Goal: Information Seeking & Learning: Learn about a topic

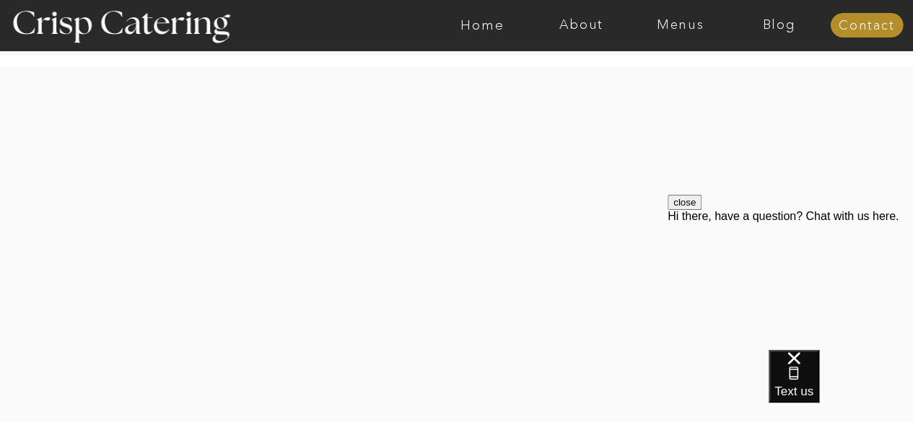
scroll to position [3203, 0]
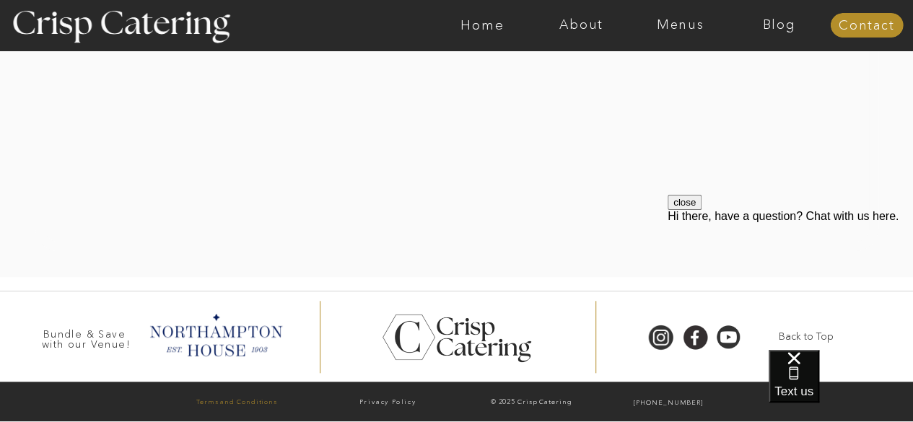
click at [261, 402] on p "Terms and Conditions" at bounding box center [237, 403] width 147 height 15
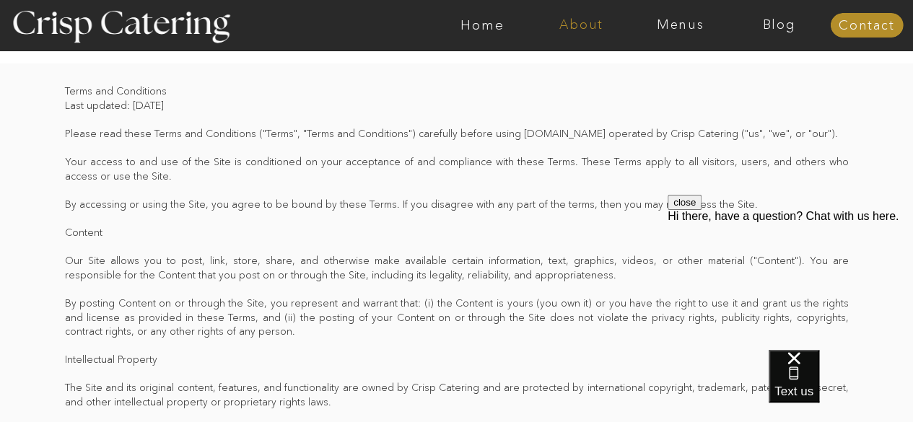
click at [587, 26] on nav "About" at bounding box center [581, 25] width 99 height 14
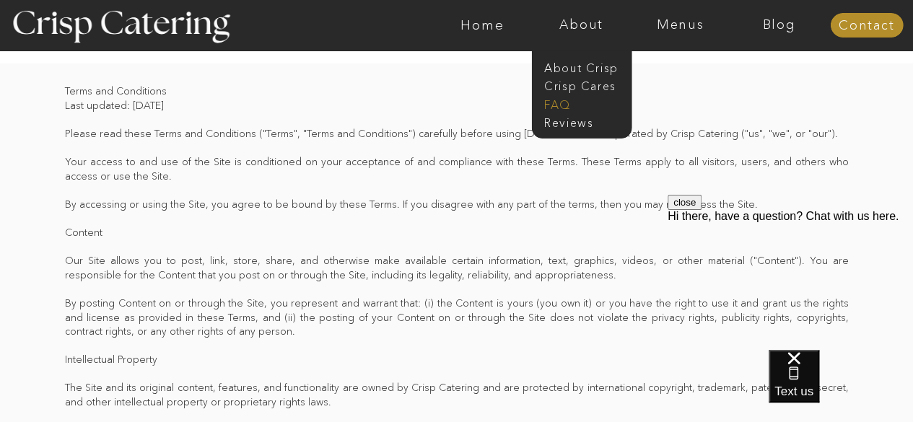
click at [562, 103] on nav "faq" at bounding box center [580, 104] width 72 height 14
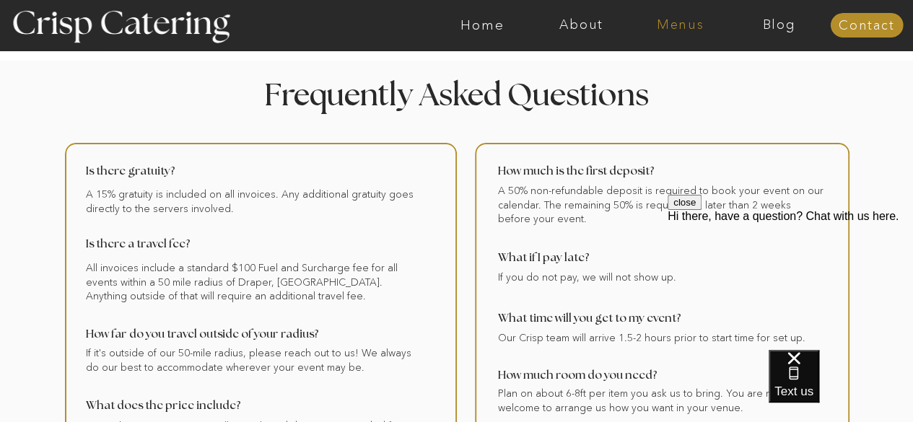
click at [653, 18] on nav "Menus" at bounding box center [680, 25] width 99 height 14
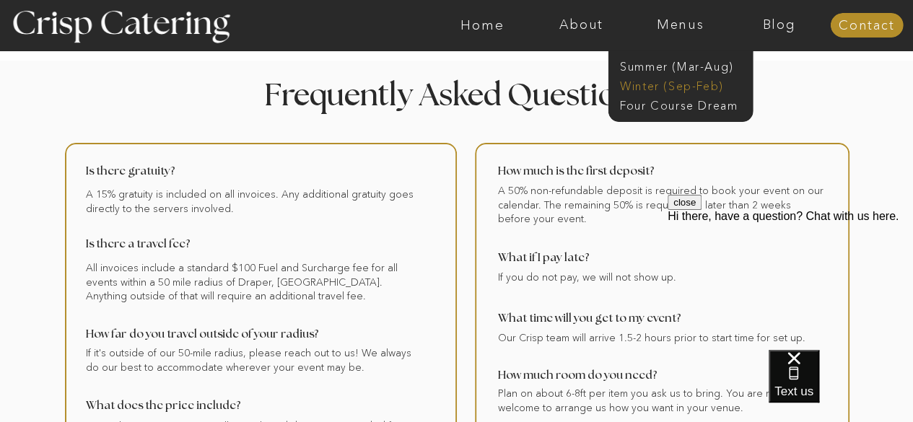
click at [637, 90] on nav "Winter (Sep-Feb)" at bounding box center [679, 85] width 118 height 14
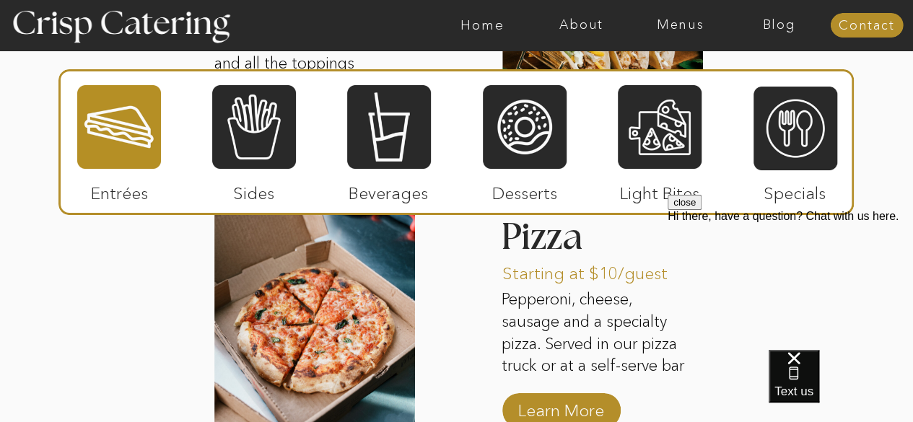
scroll to position [2362, 0]
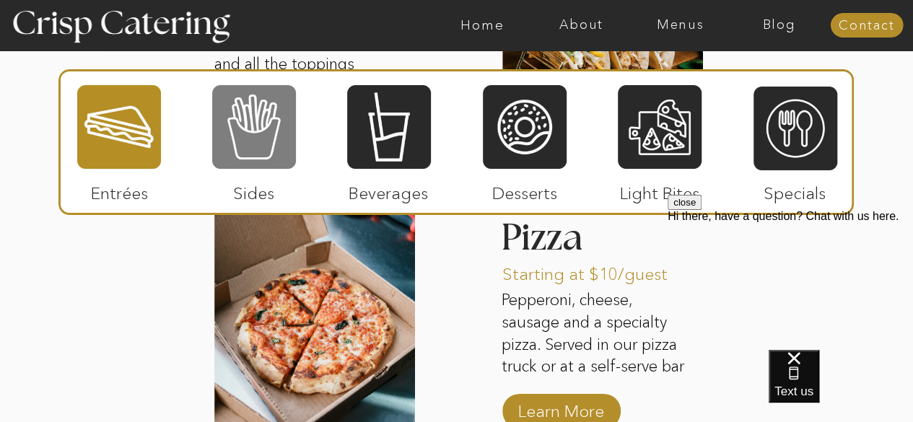
click at [250, 119] on div at bounding box center [254, 127] width 84 height 87
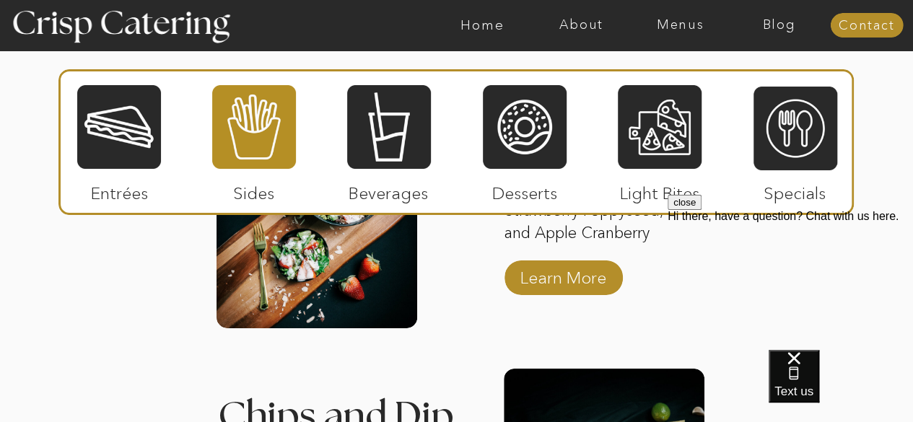
scroll to position [2207, 0]
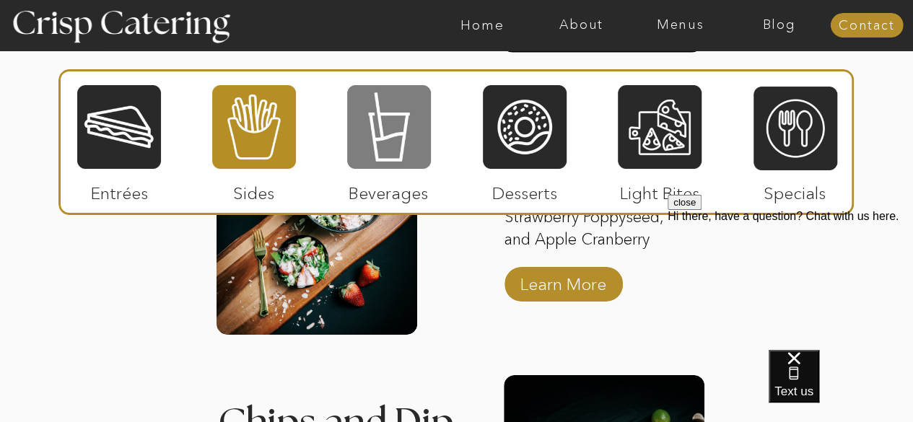
click at [393, 120] on div at bounding box center [389, 127] width 84 height 87
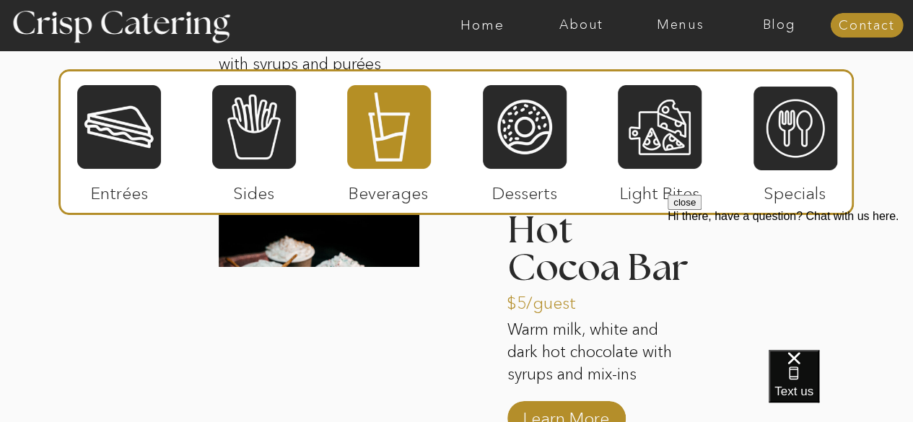
scroll to position [2378, 0]
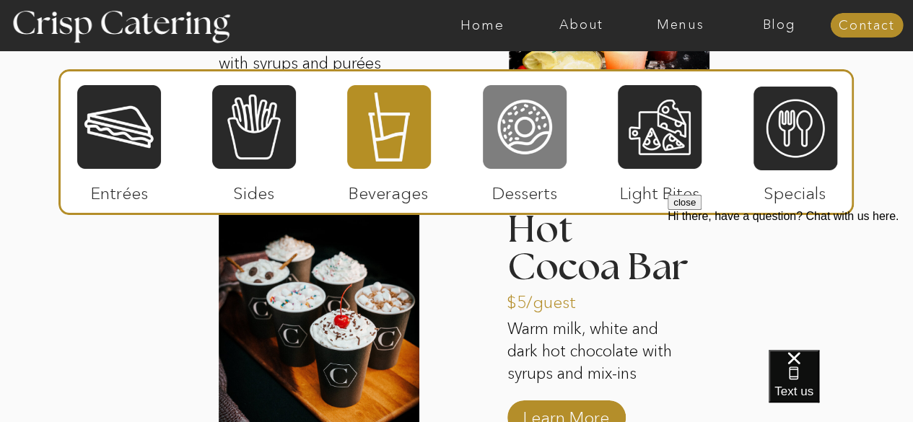
click at [533, 129] on div at bounding box center [525, 127] width 84 height 87
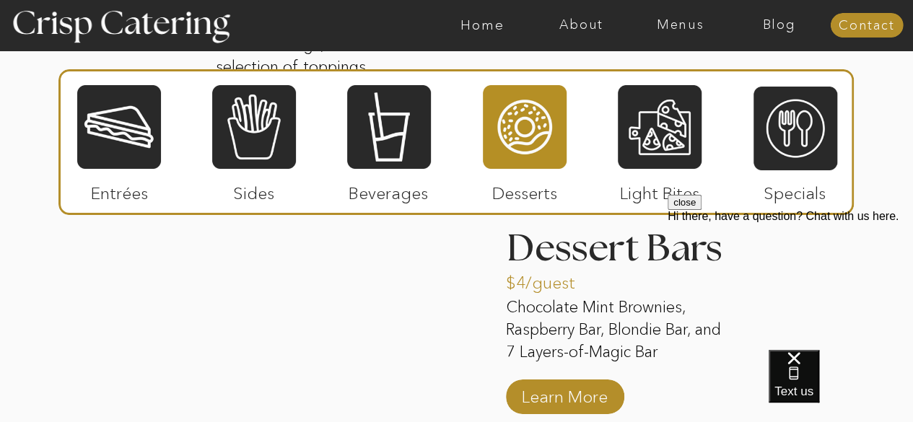
scroll to position [2385, 0]
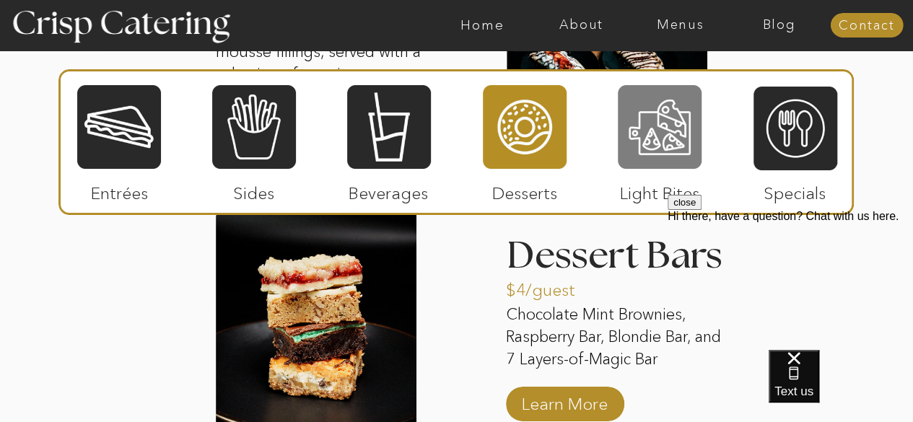
click at [651, 112] on div at bounding box center [660, 127] width 84 height 87
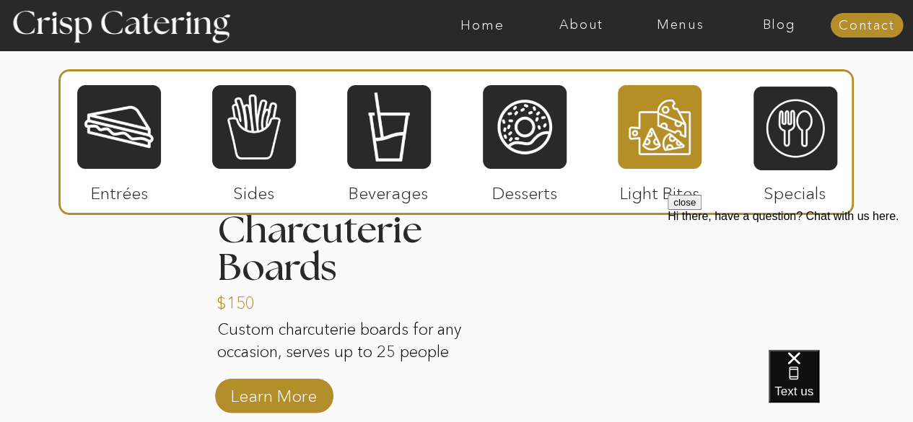
scroll to position [1851, 0]
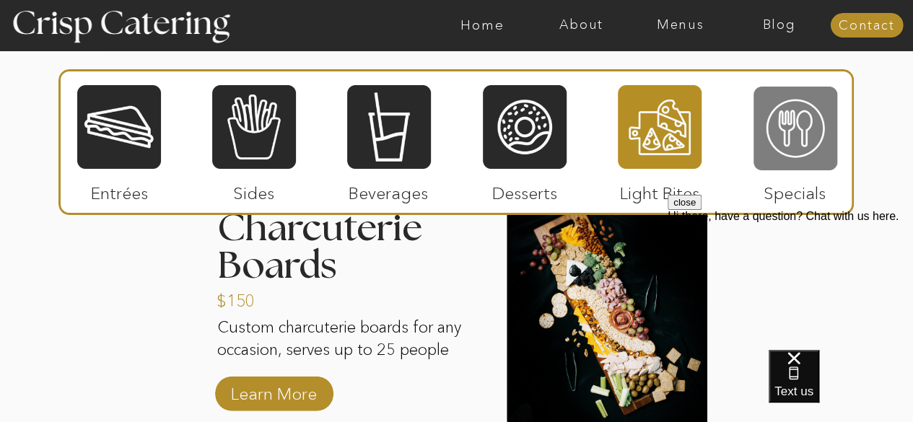
click at [805, 121] on div at bounding box center [796, 128] width 84 height 87
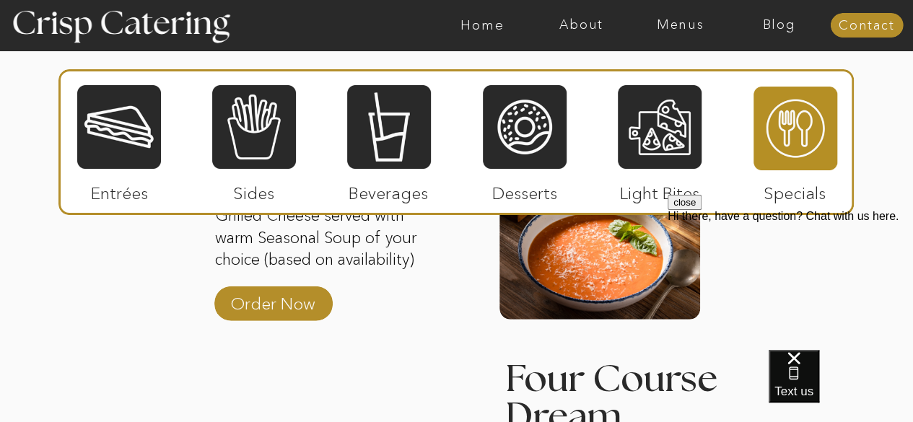
scroll to position [1943, 0]
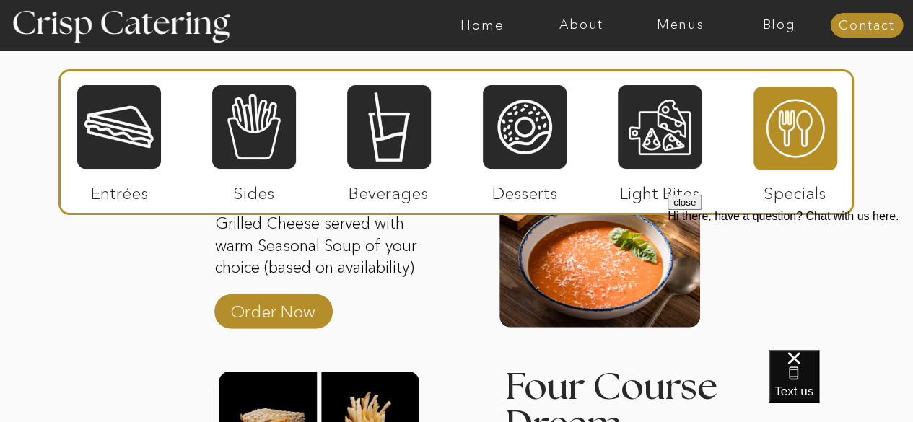
click at [116, 132] on div at bounding box center [119, 127] width 84 height 87
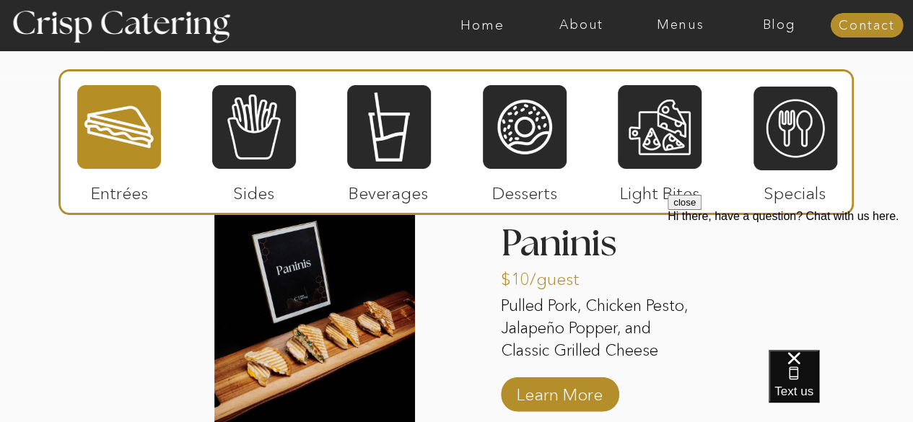
scroll to position [1818, 0]
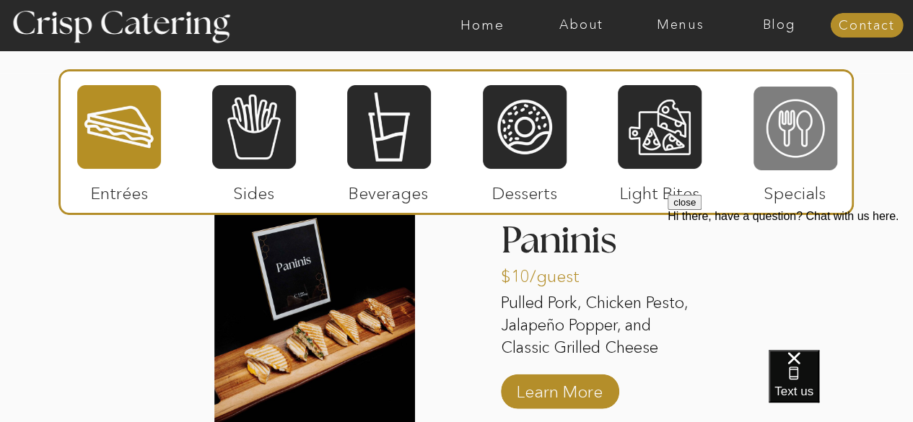
click at [784, 119] on div at bounding box center [796, 128] width 84 height 87
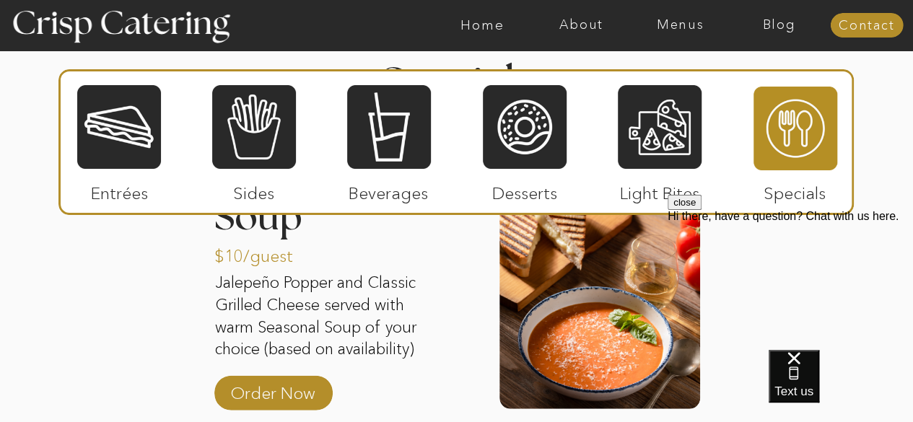
scroll to position [1863, 0]
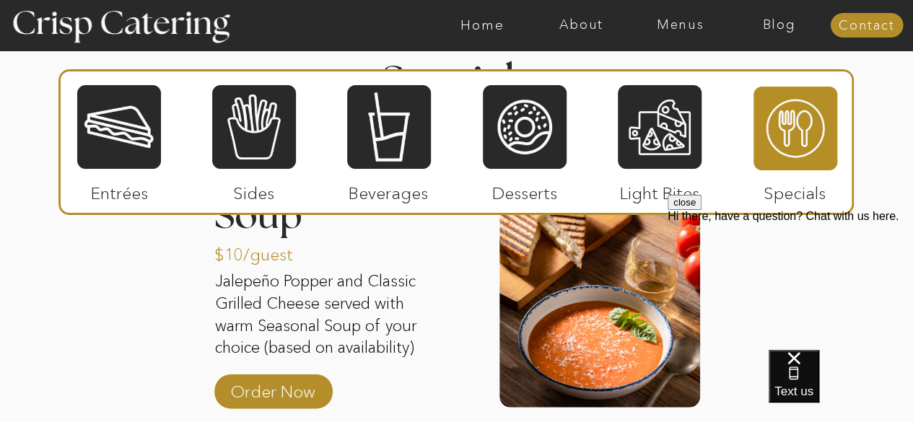
click at [121, 144] on div at bounding box center [119, 127] width 84 height 87
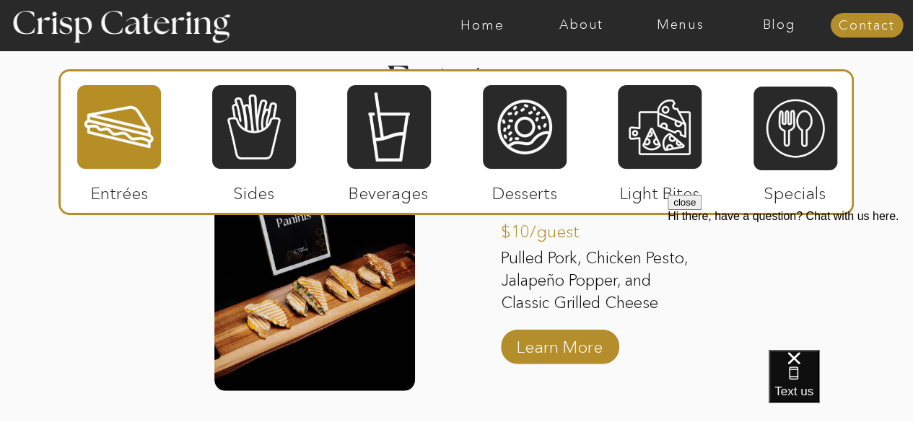
click at [112, 351] on div "About Home Menus Contact Blog About Crisp Crisp Cares Reviews faq About Home Me…" at bounding box center [456, 116] width 913 height 3958
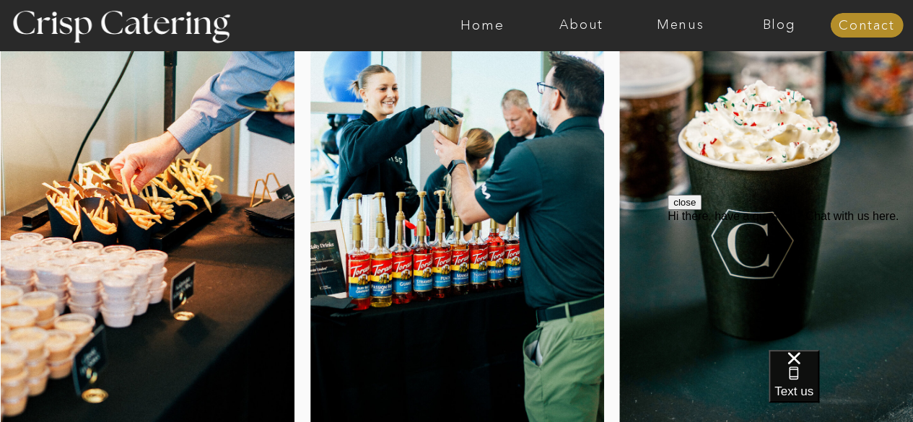
scroll to position [0, 0]
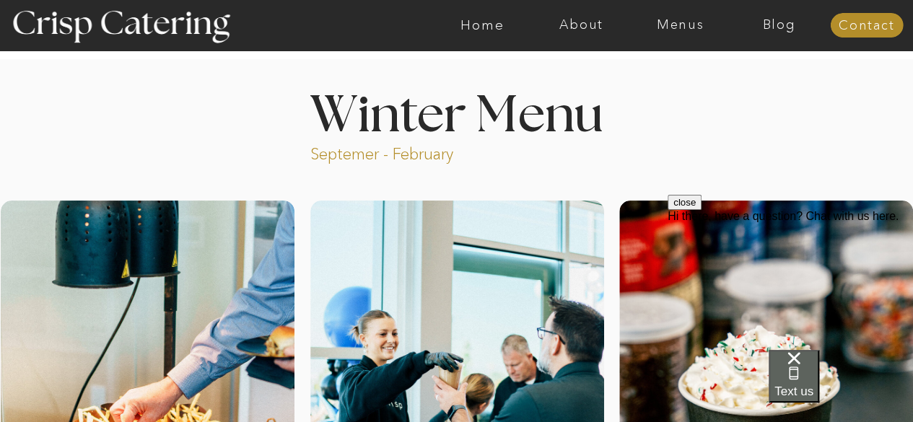
click at [814, 385] on span "Text us" at bounding box center [794, 392] width 39 height 14
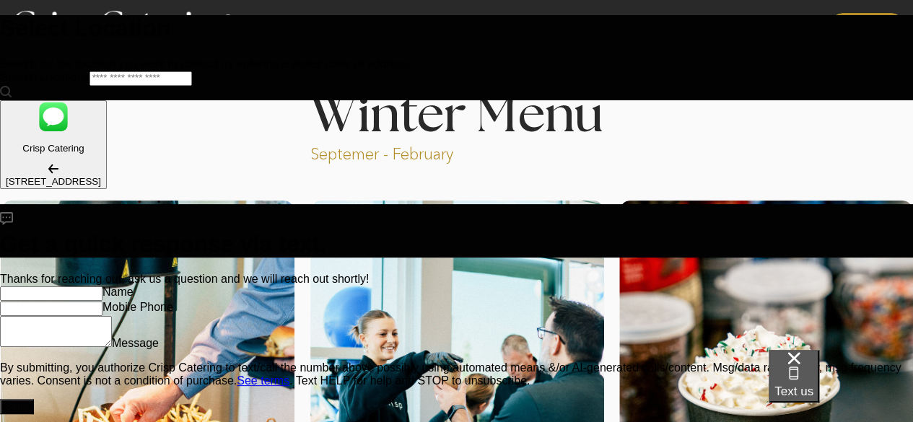
click at [814, 385] on span "Text us" at bounding box center [794, 392] width 39 height 14
